Goal: Task Accomplishment & Management: Complete application form

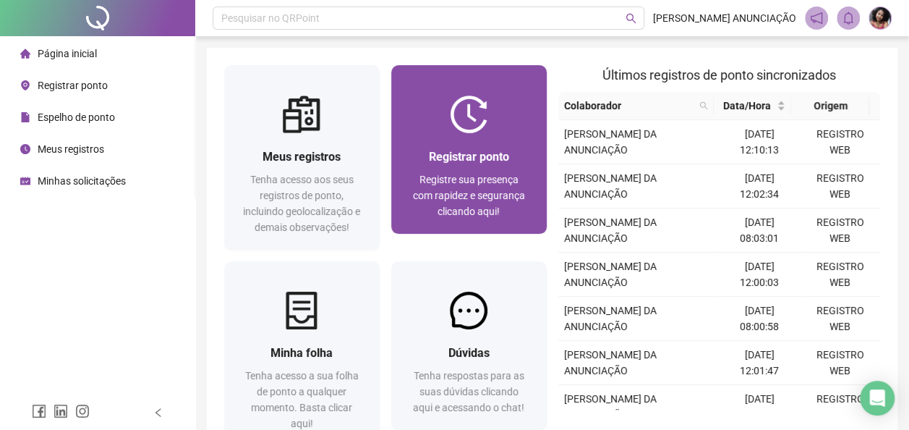
click at [446, 198] on span "Registre sua presença com rapidez e segurança clicando aqui!" at bounding box center [469, 195] width 112 height 43
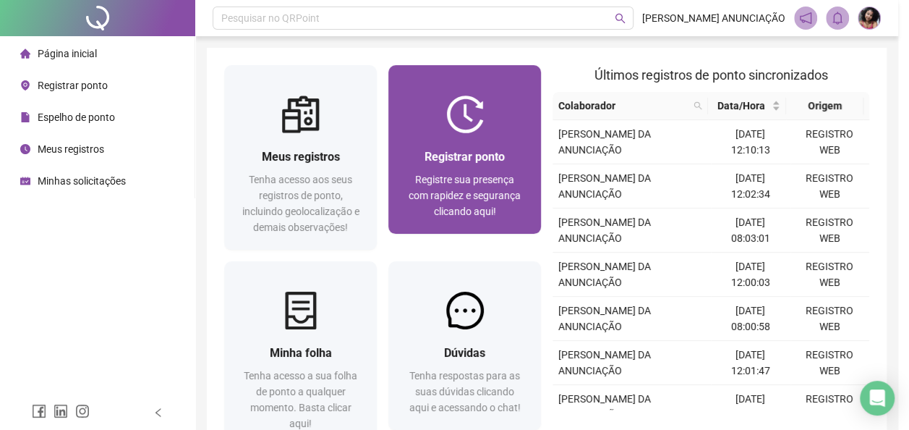
click at [446, 198] on form "08:28:14 Empregador : Colaborador : REGISTRAR PONTO SOLICITAR AJUSTE" at bounding box center [455, 227] width 472 height 145
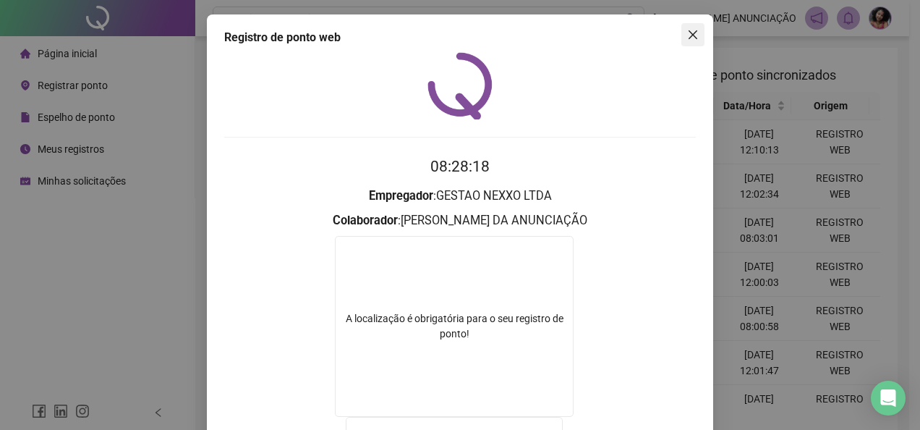
click at [689, 33] on icon "close" at bounding box center [693, 34] width 9 height 9
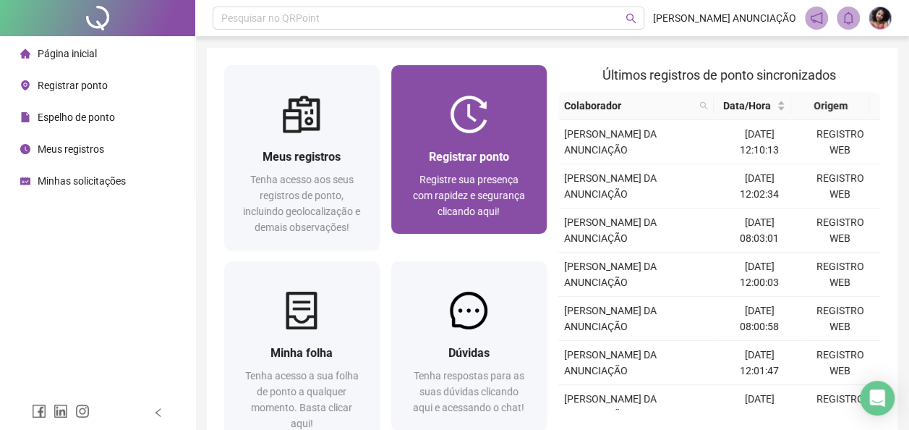
click at [482, 194] on span "Registre sua presença com rapidez e segurança clicando aqui!" at bounding box center [469, 195] width 112 height 43
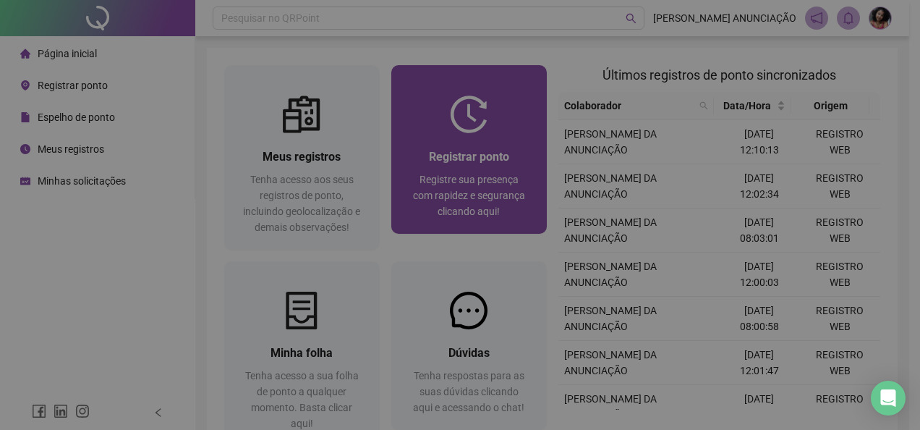
click at [482, 194] on strong "Empregador" at bounding box center [459, 196] width 64 height 14
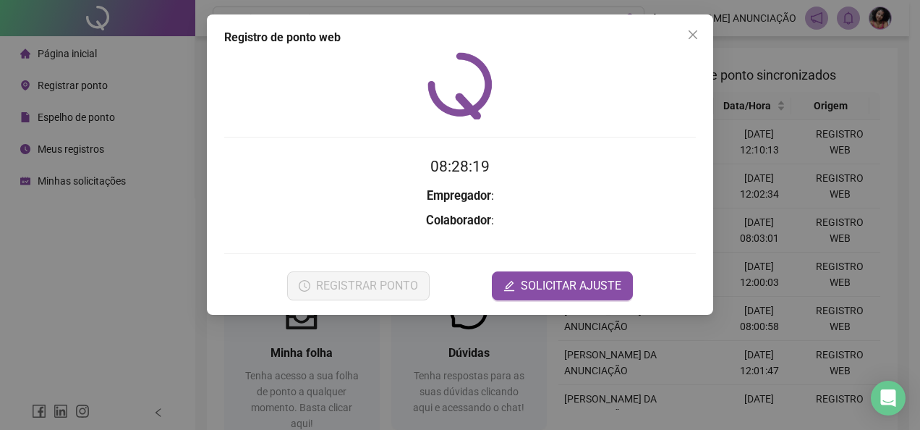
click at [482, 194] on strong "Empregador" at bounding box center [459, 196] width 64 height 14
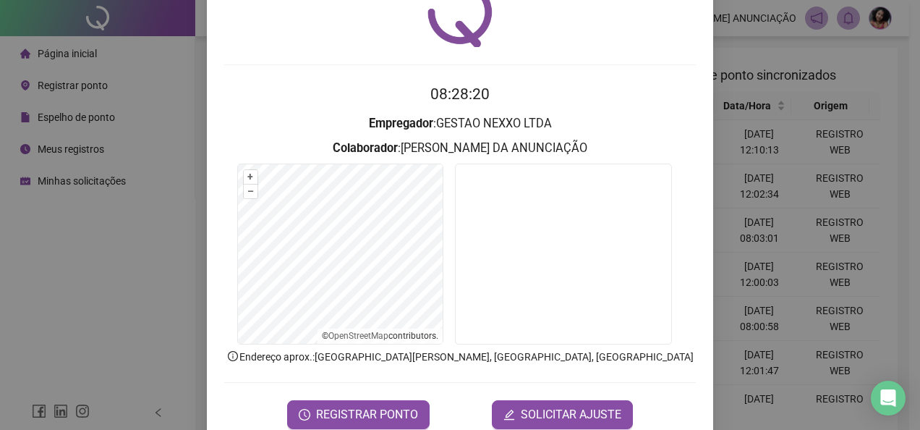
scroll to position [102, 0]
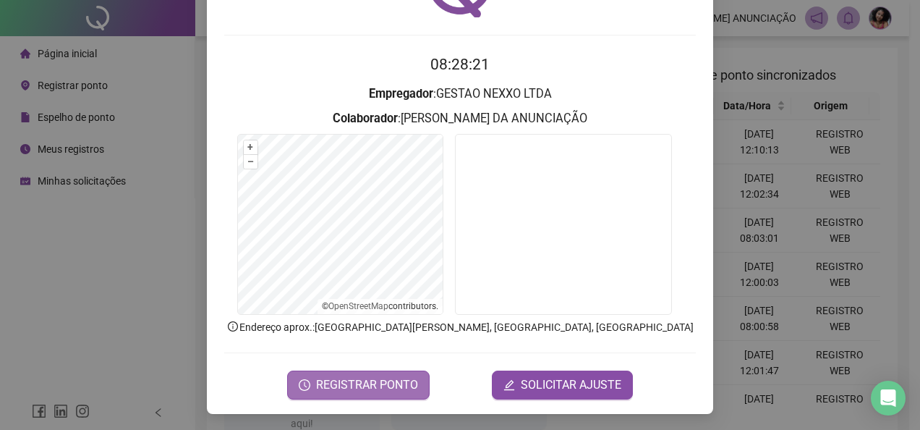
click at [391, 386] on span "REGISTRAR PONTO" at bounding box center [367, 384] width 102 height 17
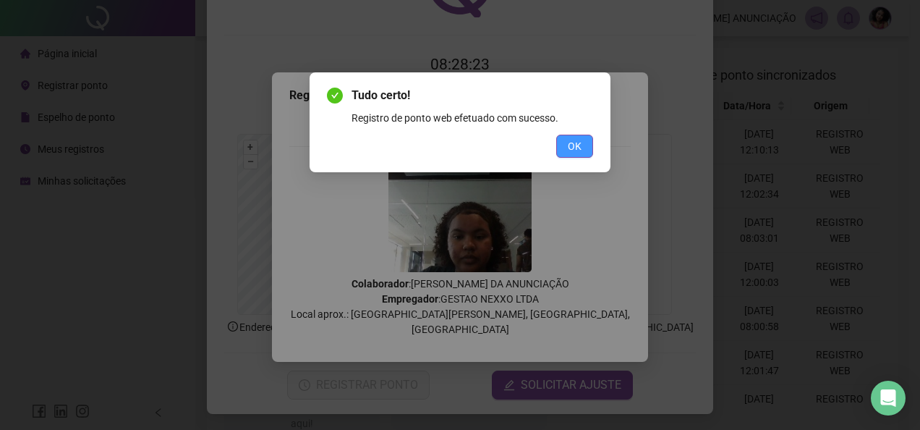
click at [564, 143] on button "OK" at bounding box center [574, 146] width 37 height 23
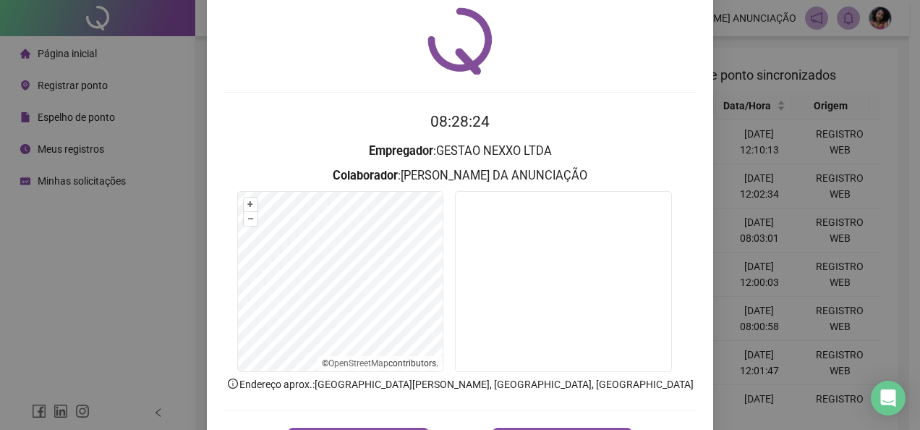
scroll to position [0, 0]
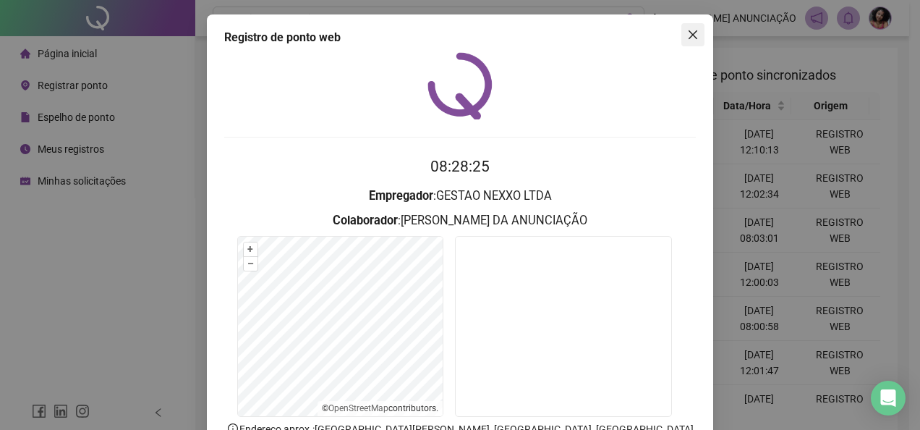
click at [690, 39] on icon "close" at bounding box center [693, 35] width 12 height 12
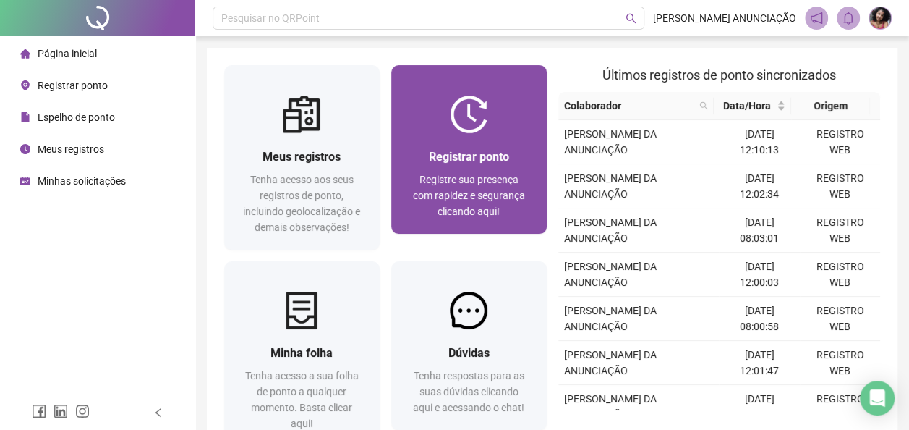
click at [509, 161] on div "Registrar ponto" at bounding box center [469, 157] width 121 height 18
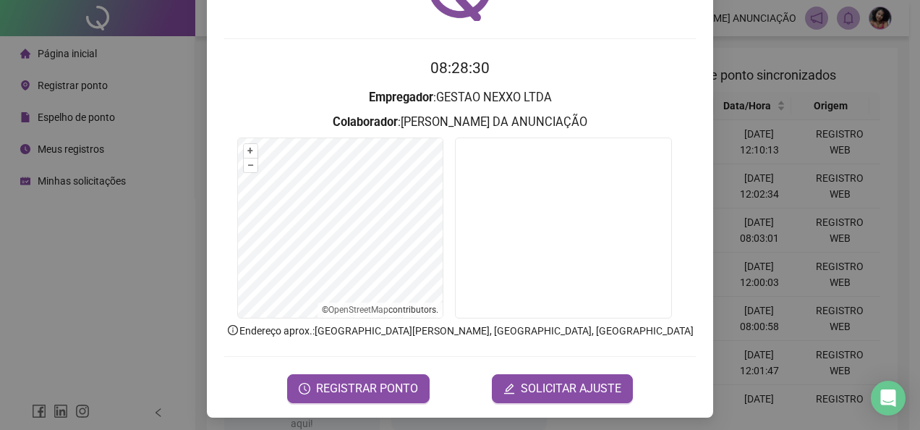
scroll to position [102, 0]
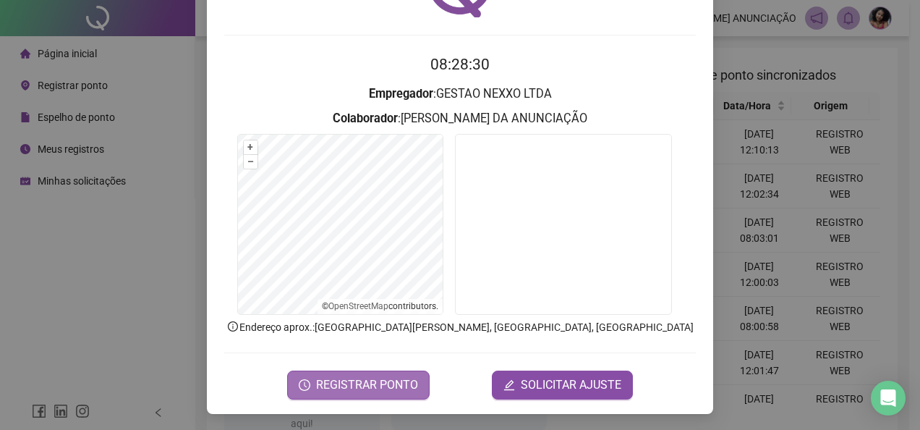
click at [362, 376] on span "REGISTRAR PONTO" at bounding box center [367, 384] width 102 height 17
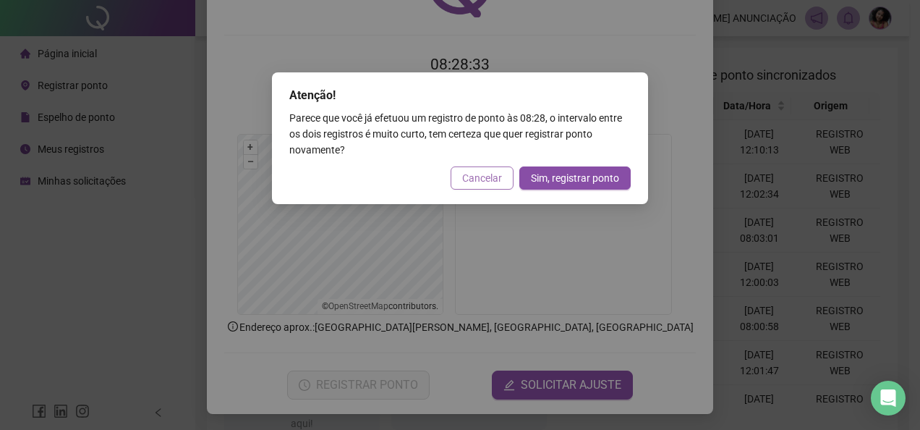
click at [476, 181] on span "Cancelar" at bounding box center [482, 178] width 40 height 16
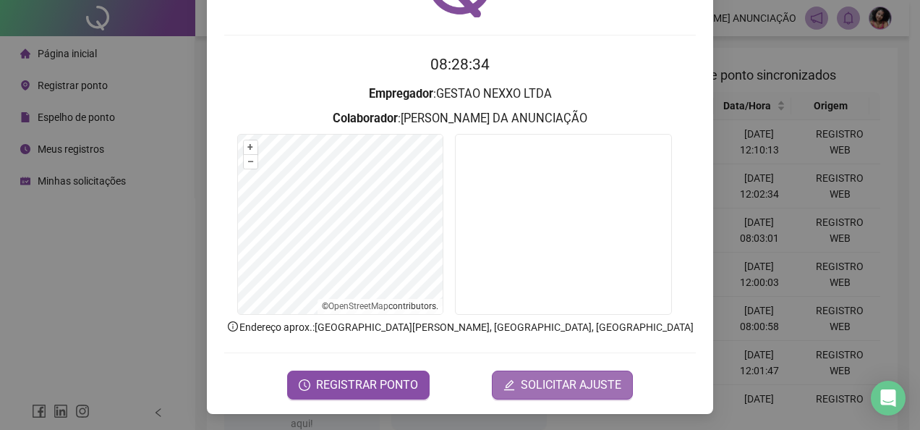
click at [569, 382] on span "SOLICITAR AJUSTE" at bounding box center [571, 384] width 101 height 17
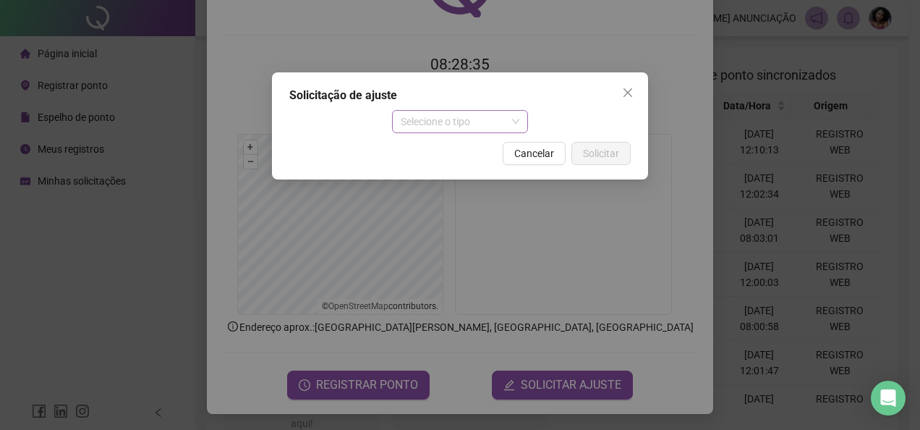
click at [514, 122] on span "Selecione o tipo" at bounding box center [460, 122] width 119 height 22
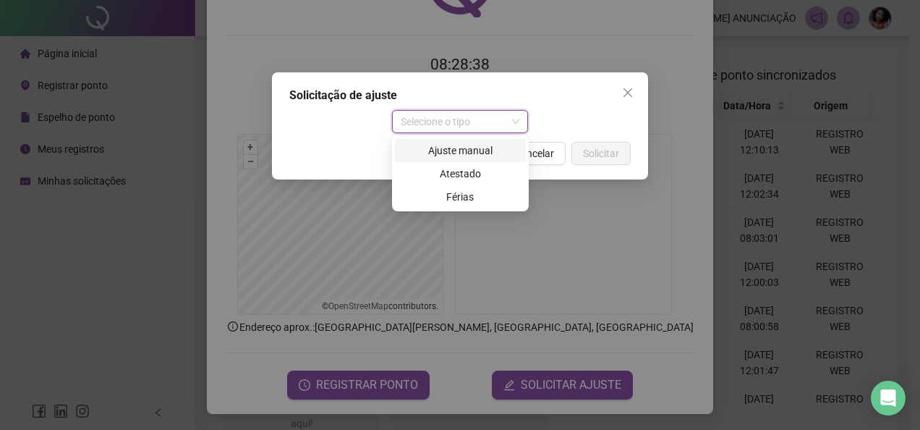
click at [501, 156] on div "Ajuste manual" at bounding box center [461, 151] width 114 height 16
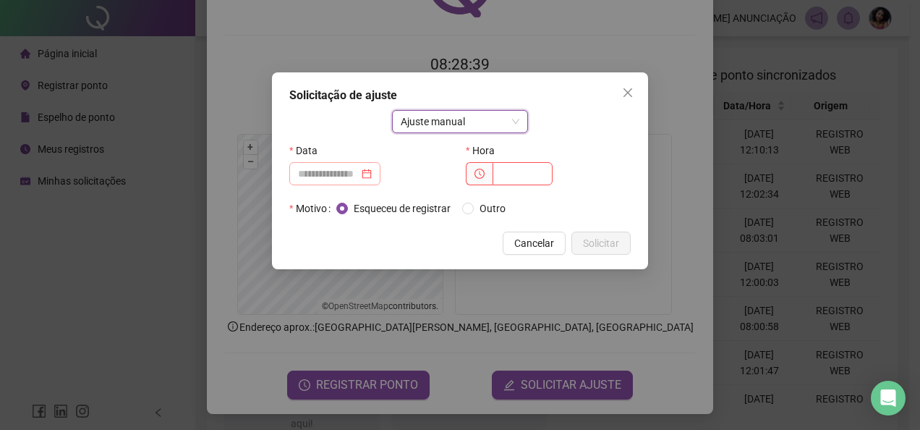
click at [372, 175] on div at bounding box center [335, 174] width 74 height 16
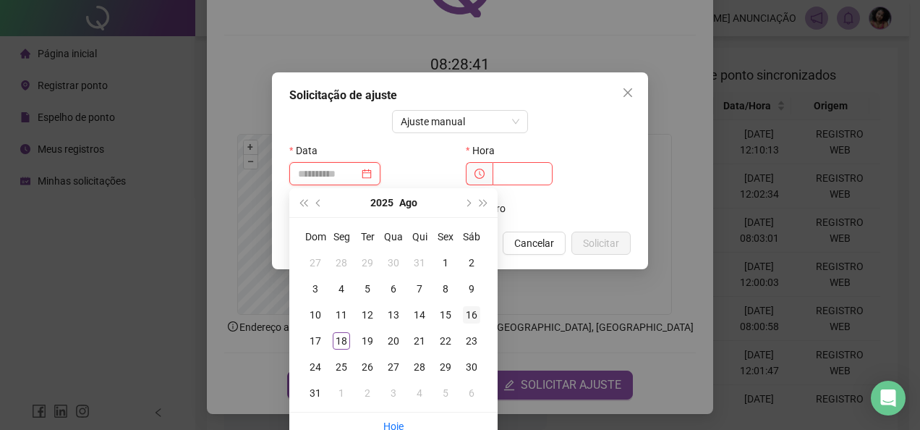
type input "**********"
click at [464, 313] on div "16" at bounding box center [471, 314] width 17 height 17
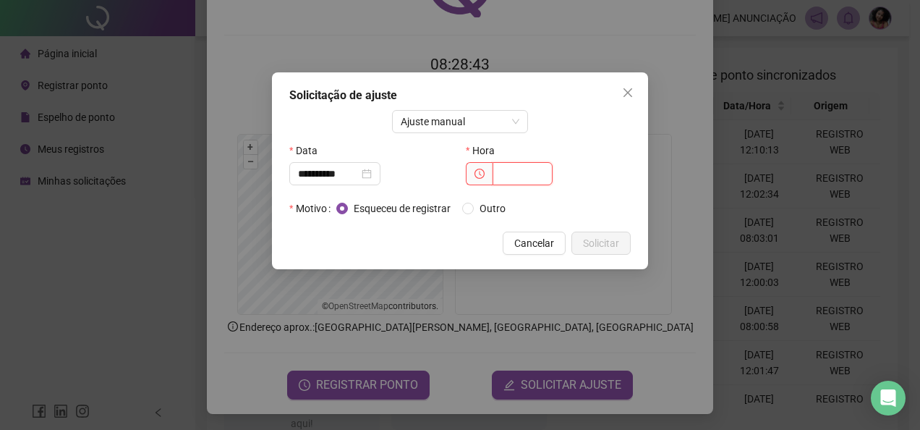
click at [526, 175] on input "text" at bounding box center [523, 173] width 60 height 23
type input "*****"
click at [616, 240] on span "Solicitar" at bounding box center [601, 243] width 36 height 16
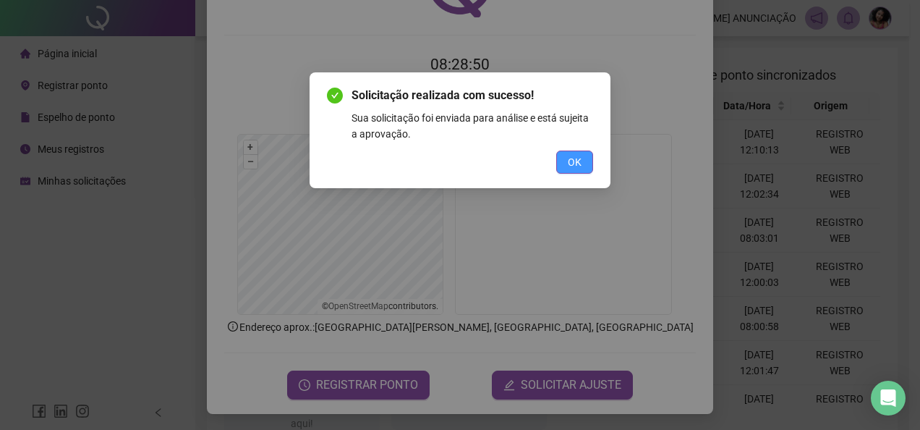
click at [565, 171] on button "OK" at bounding box center [574, 161] width 37 height 23
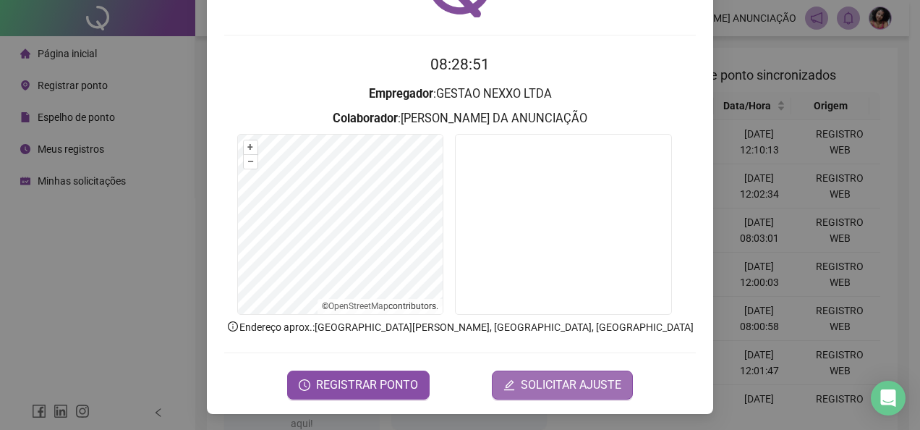
click at [557, 376] on span "SOLICITAR AJUSTE" at bounding box center [571, 384] width 101 height 17
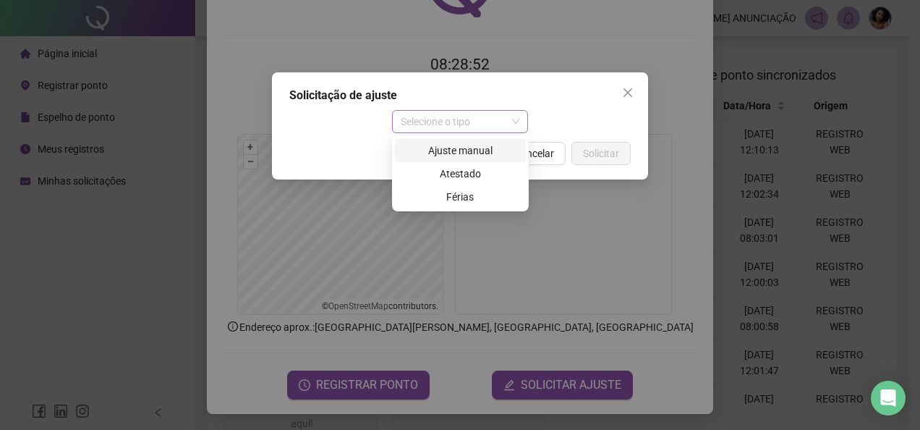
click at [513, 122] on span "Selecione o tipo" at bounding box center [460, 122] width 119 height 22
click at [473, 139] on div "Ajuste manual" at bounding box center [460, 150] width 131 height 23
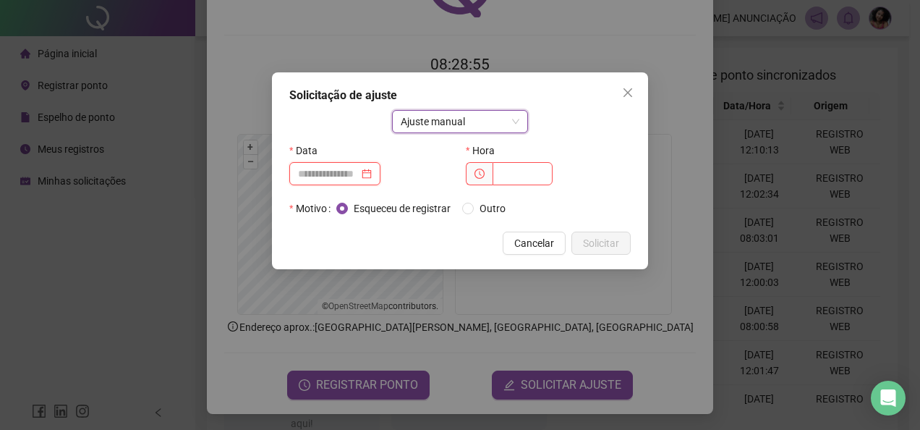
click at [338, 179] on input at bounding box center [328, 174] width 61 height 16
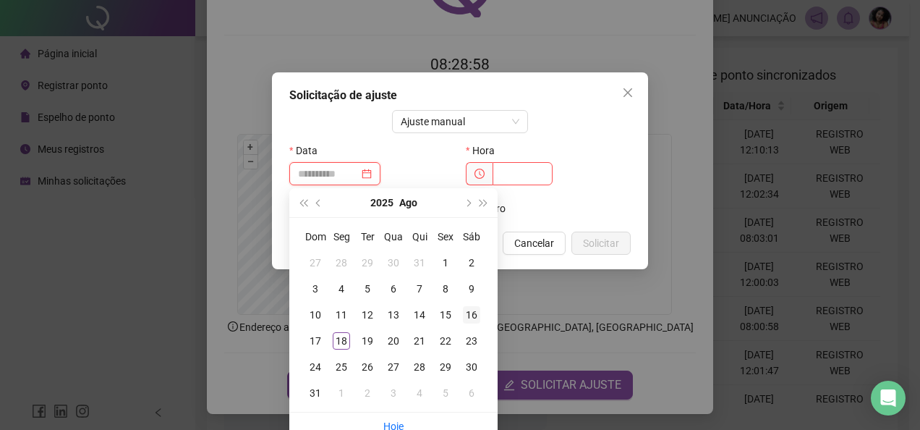
type input "**********"
click at [468, 311] on div "16" at bounding box center [471, 314] width 17 height 17
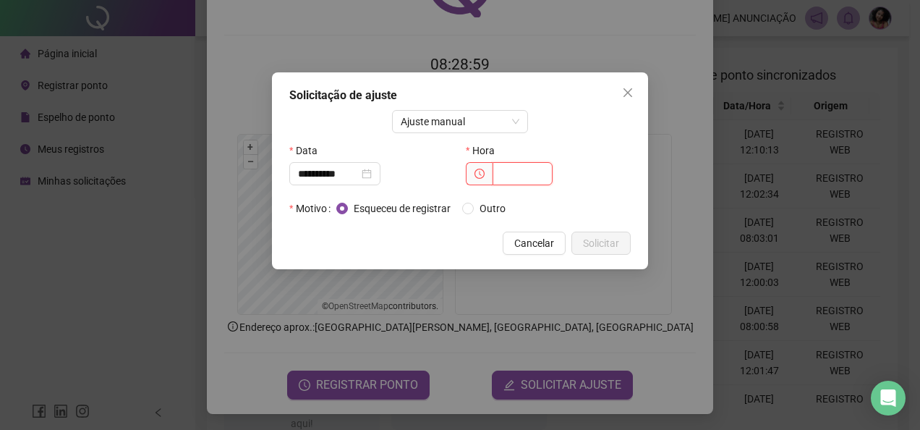
click at [499, 171] on input "text" at bounding box center [523, 173] width 60 height 23
type input "*****"
click at [593, 238] on span "Solicitar" at bounding box center [601, 243] width 36 height 16
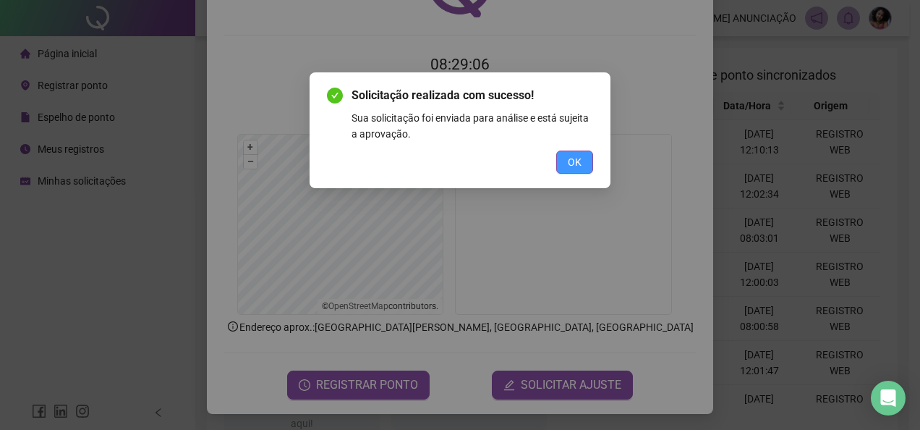
click at [577, 165] on span "OK" at bounding box center [575, 162] width 14 height 16
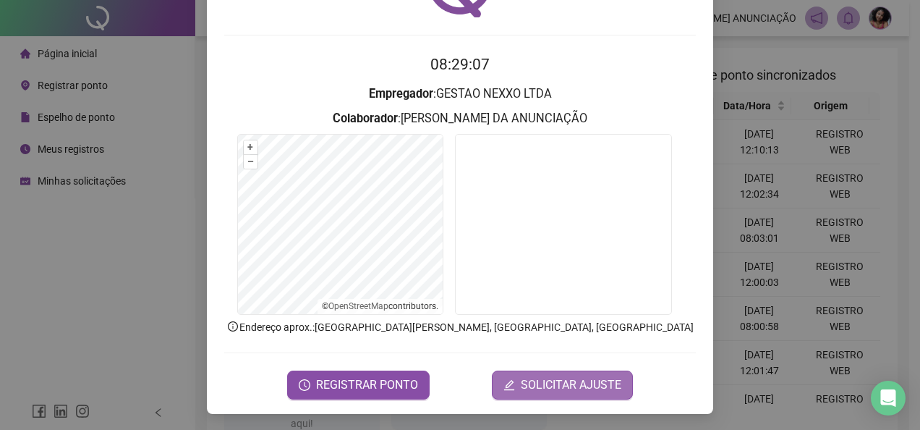
click at [570, 383] on span "SOLICITAR AJUSTE" at bounding box center [571, 384] width 101 height 17
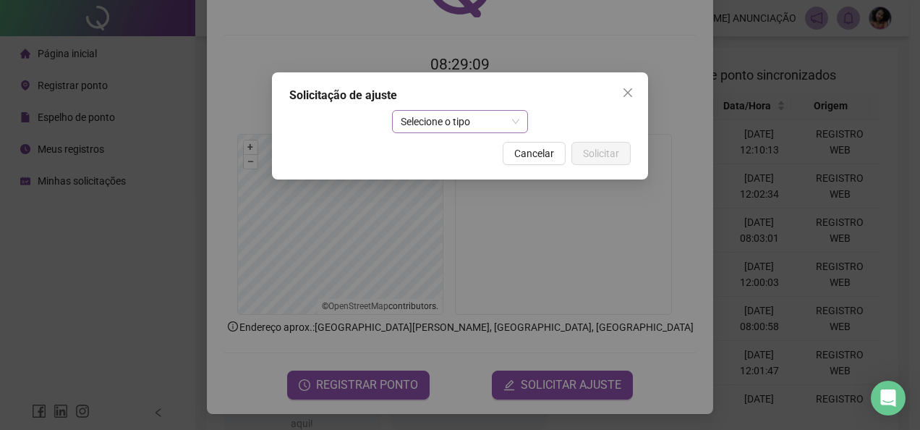
click at [515, 116] on span "Selecione o tipo" at bounding box center [460, 122] width 119 height 22
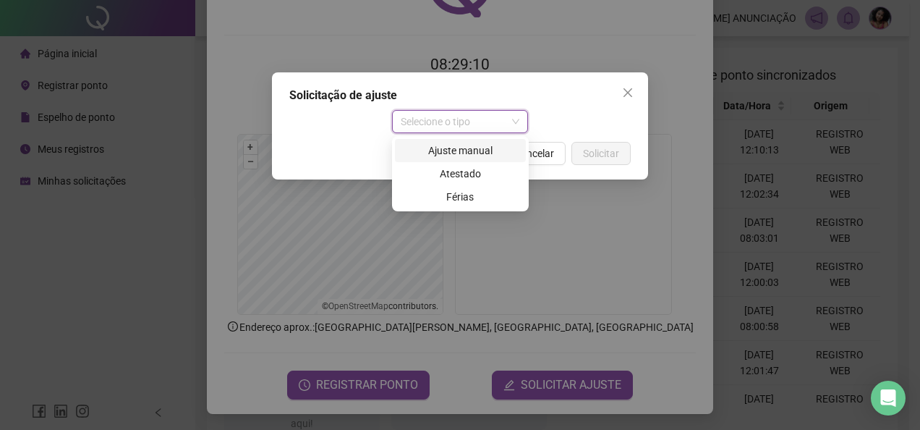
click at [490, 155] on div "Ajuste manual" at bounding box center [461, 151] width 114 height 16
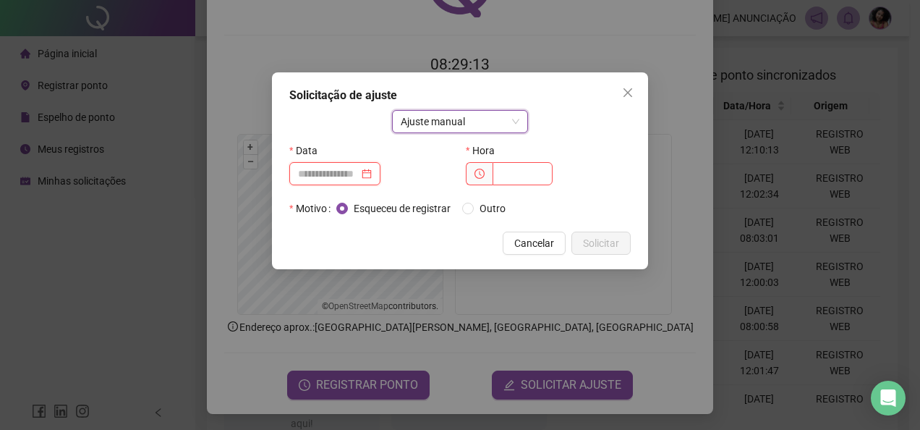
click at [337, 171] on input at bounding box center [328, 174] width 61 height 16
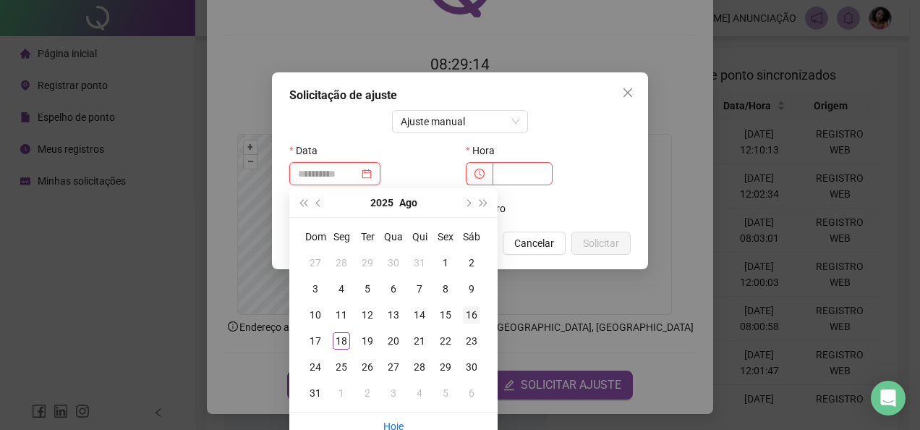
type input "**********"
click at [471, 315] on div "16" at bounding box center [471, 314] width 17 height 17
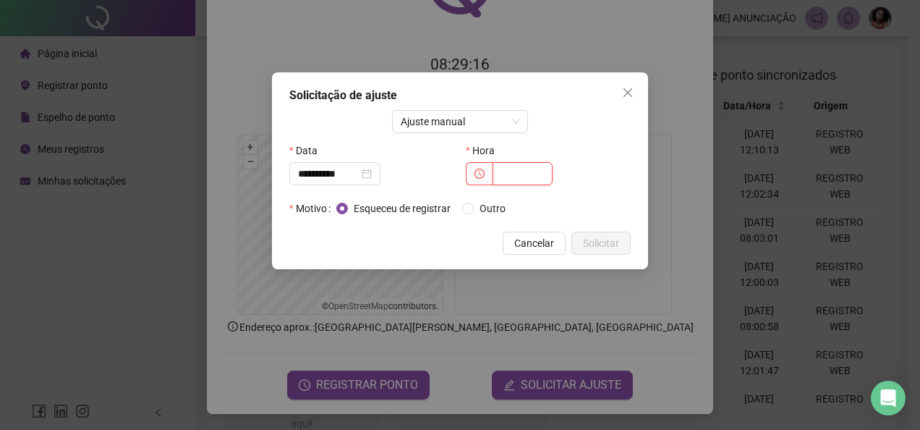
click at [518, 178] on input "text" at bounding box center [523, 173] width 60 height 23
type input "*****"
click at [596, 243] on span "Solicitar" at bounding box center [601, 243] width 36 height 16
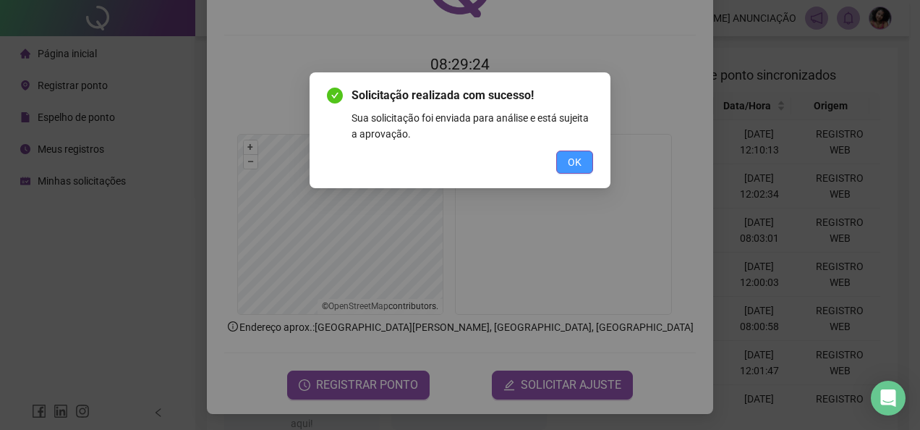
click at [573, 166] on span "OK" at bounding box center [575, 162] width 14 height 16
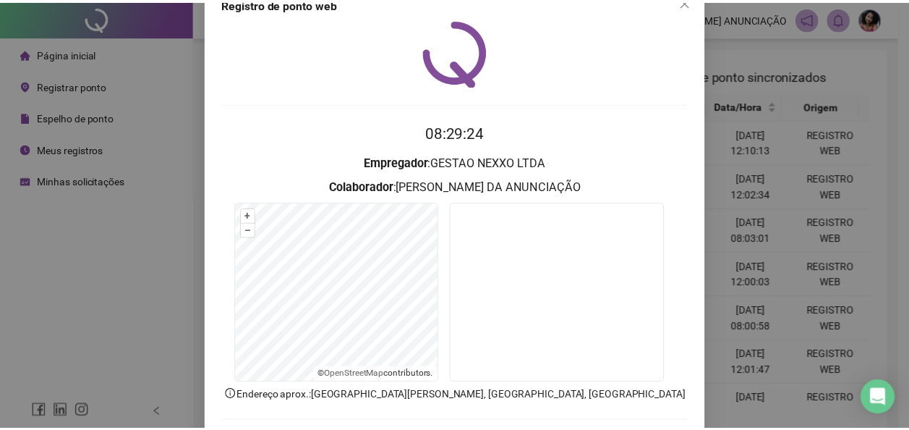
scroll to position [0, 0]
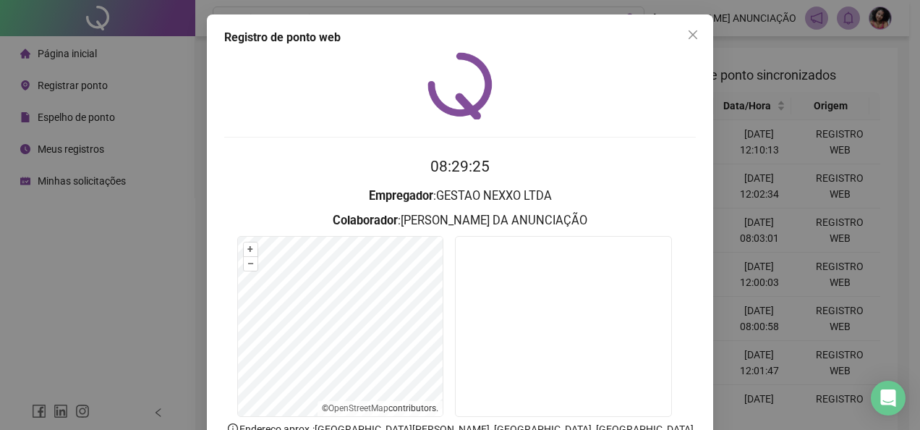
click at [667, 38] on div "Registro de ponto web" at bounding box center [460, 37] width 472 height 17
click at [687, 29] on icon "close" at bounding box center [693, 35] width 12 height 12
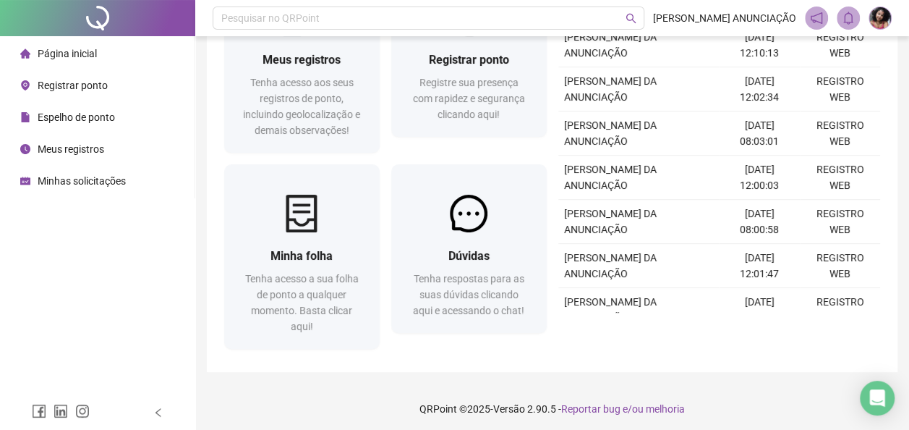
scroll to position [101, 0]
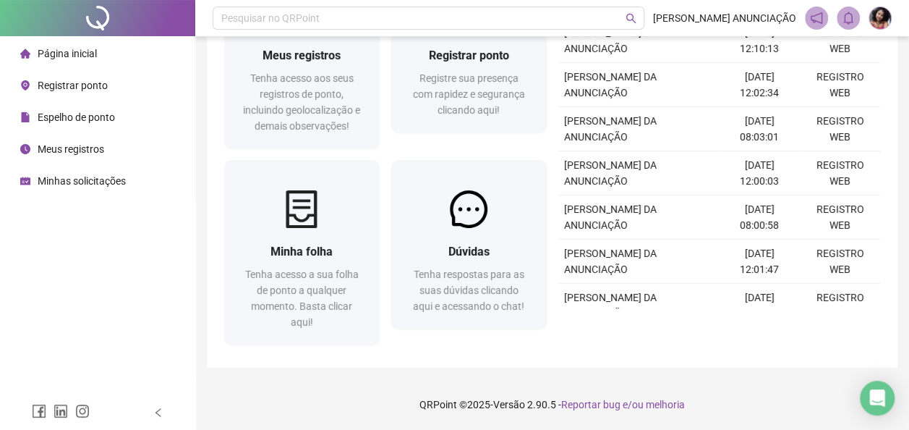
click at [707, 29] on header "Pesquisar no QRPoint [PERSON_NAME]" at bounding box center [552, 18] width 714 height 36
